Goal: Information Seeking & Learning: Learn about a topic

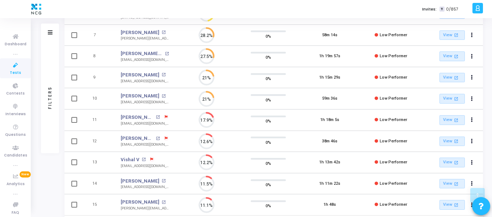
scroll to position [247, 0]
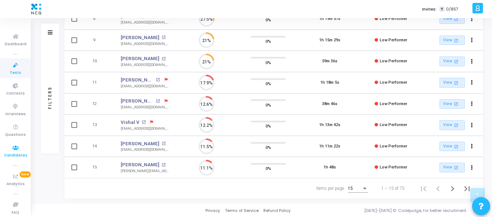
click at [16, 152] on icon at bounding box center [15, 148] width 15 height 9
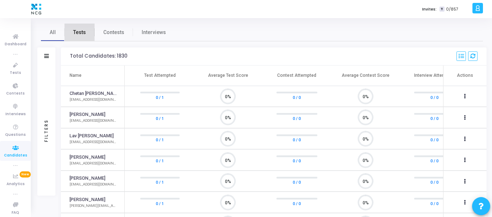
click at [80, 33] on span "Tests" at bounding box center [79, 33] width 13 height 8
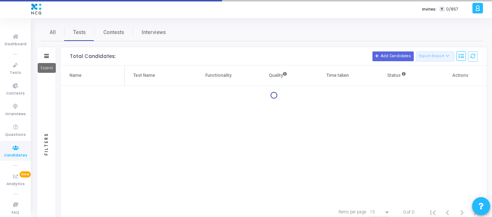
click at [45, 54] on icon at bounding box center [46, 56] width 5 height 4
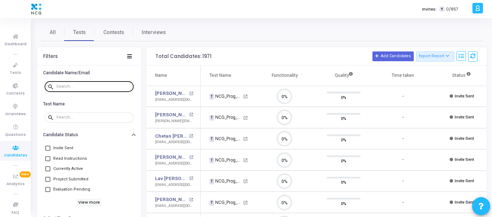
scroll to position [15, 18]
click at [97, 89] on div at bounding box center [93, 87] width 75 height 12
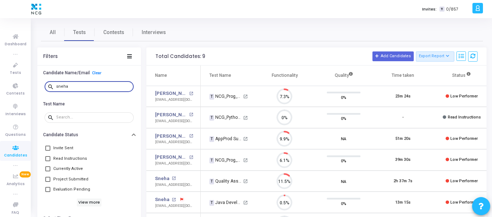
type input "sneha"
click at [407, 94] on div "23m 24s" at bounding box center [403, 97] width 15 height 6
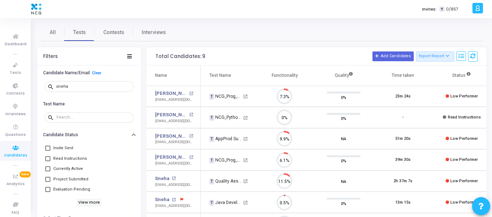
click at [407, 94] on div "23m 24s" at bounding box center [403, 97] width 15 height 6
click at [247, 96] on mat-icon "open_in_new" at bounding box center [245, 96] width 5 height 5
click at [246, 96] on mat-icon "open_in_new" at bounding box center [245, 96] width 5 height 5
click at [404, 98] on div "23m 24s" at bounding box center [403, 97] width 15 height 6
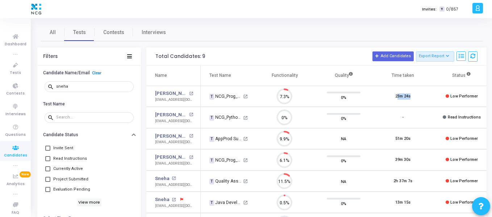
click at [404, 98] on div "23m 24s" at bounding box center [403, 97] width 15 height 6
drag, startPoint x: 404, startPoint y: 98, endPoint x: 176, endPoint y: 94, distance: 227.8
click at [176, 94] on tr "Snehal Keni open_in_new snehalkeni20@gmail.com T NCG_Prog_JavaFS_2025_Test open…" at bounding box center [328, 96] width 363 height 21
click at [176, 94] on link "Snehal Keni" at bounding box center [171, 93] width 32 height 7
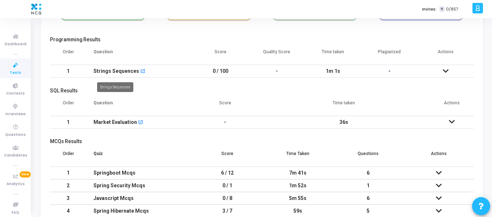
click at [111, 72] on div "Strings Sequences" at bounding box center [117, 71] width 46 height 12
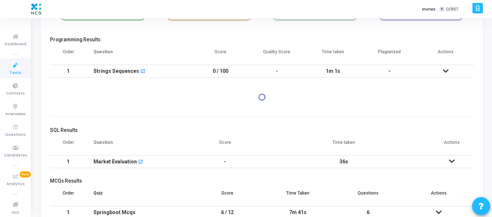
click at [111, 72] on div "Strings Sequences" at bounding box center [117, 71] width 46 height 12
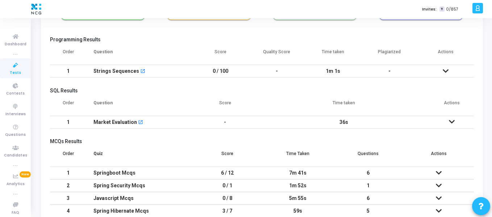
click at [340, 73] on td "1m 1s" at bounding box center [333, 71] width 57 height 13
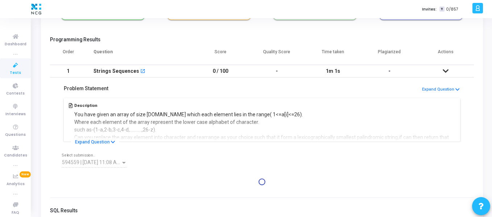
click at [340, 73] on td "1m 1s" at bounding box center [333, 71] width 57 height 13
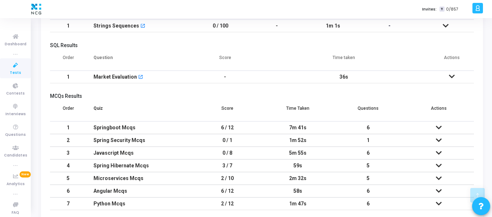
click at [455, 77] on td at bounding box center [452, 77] width 45 height 13
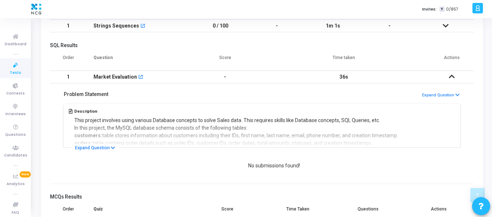
click at [342, 79] on td "36s" at bounding box center [344, 77] width 172 height 13
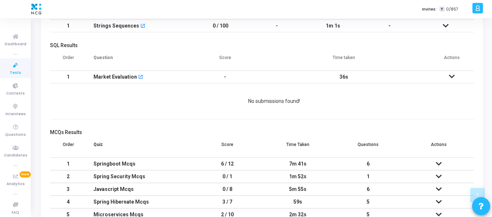
click at [342, 79] on td "36s" at bounding box center [344, 77] width 172 height 13
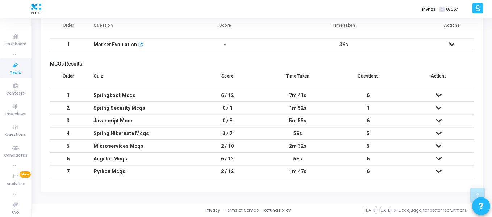
drag, startPoint x: 93, startPoint y: 90, endPoint x: 132, endPoint y: 177, distance: 94.8
click at [132, 177] on tbody "1 Springboot Mcqs 6 / 12 7m 41s 6 S. No. Question Status Score Q1 What happens …" at bounding box center [262, 133] width 424 height 89
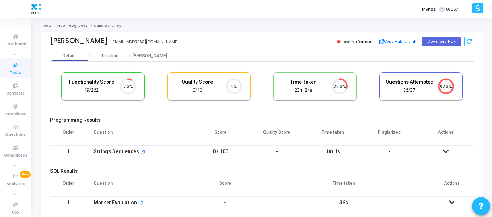
drag, startPoint x: 94, startPoint y: 151, endPoint x: 185, endPoint y: 170, distance: 92.7
click at [185, 170] on h5 "SQL Results" at bounding box center [262, 171] width 424 height 6
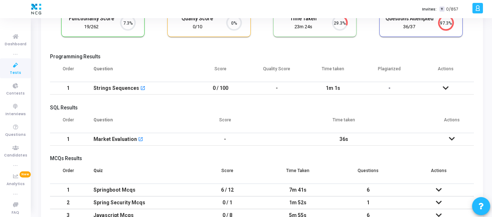
scroll to position [64, 0]
click at [330, 87] on td "1m 1s" at bounding box center [333, 88] width 57 height 13
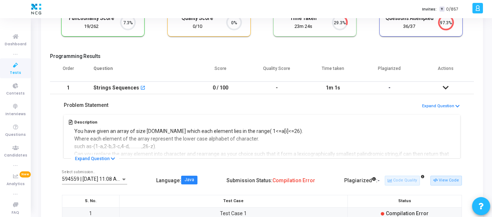
click at [330, 87] on td "1m 1s" at bounding box center [333, 88] width 57 height 13
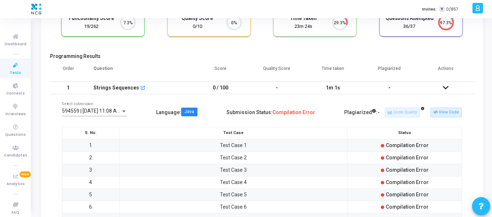
click at [330, 87] on td "1m 1s" at bounding box center [333, 88] width 57 height 13
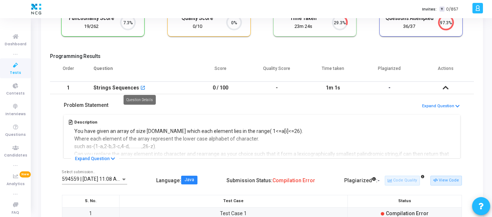
click at [140, 89] on mat-icon "open_in_new" at bounding box center [142, 88] width 5 height 5
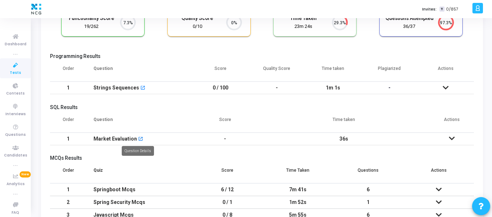
click at [139, 139] on mat-icon "open_in_new" at bounding box center [140, 139] width 5 height 5
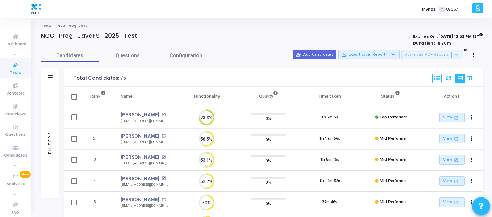
drag, startPoint x: 238, startPoint y: 66, endPoint x: 239, endPoint y: 83, distance: 16.7
click at [239, 83] on div "Total Candidates: 75 Select S No Name Questions Functionality Quality Time Take…" at bounding box center [274, 78] width 419 height 18
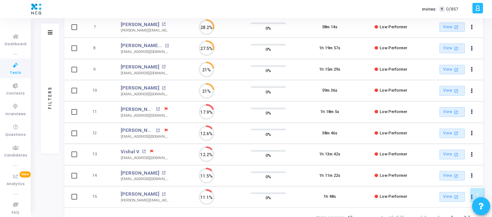
scroll to position [218, 0]
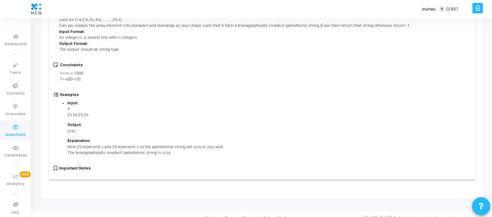
scroll to position [103, 0]
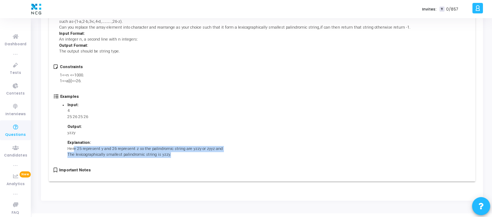
drag, startPoint x: 74, startPoint y: 151, endPoint x: 169, endPoint y: 156, distance: 94.8
click at [169, 156] on p "Here 25 represent y and 26 represent z so the palindromic string are yzzy or zy…" at bounding box center [145, 152] width 156 height 12
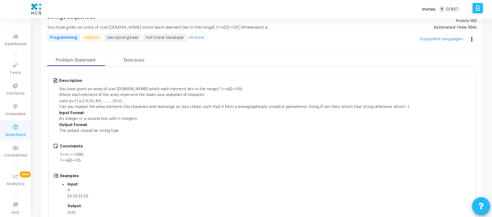
scroll to position [24, 0]
click at [132, 58] on div "Testcases" at bounding box center [133, 60] width 21 height 5
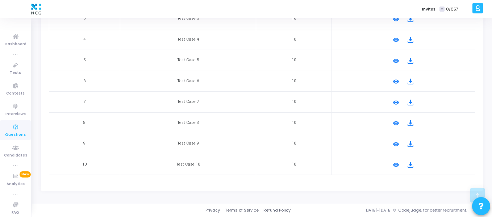
scroll to position [0, 0]
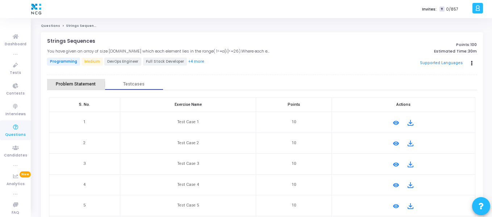
click at [86, 85] on div "Problem Statement" at bounding box center [76, 84] width 40 height 5
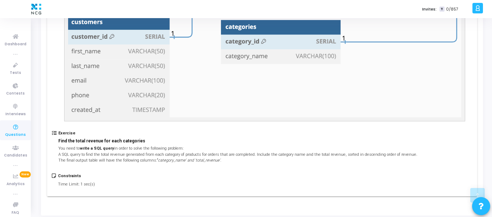
scroll to position [271, 0]
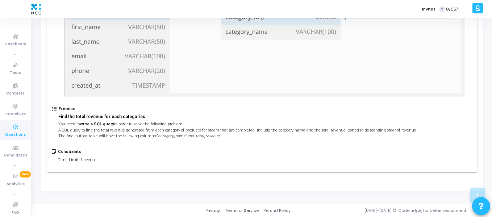
click at [71, 160] on p "Time Limit: 1 sec(s)" at bounding box center [76, 160] width 37 height 6
